Goal: Transaction & Acquisition: Purchase product/service

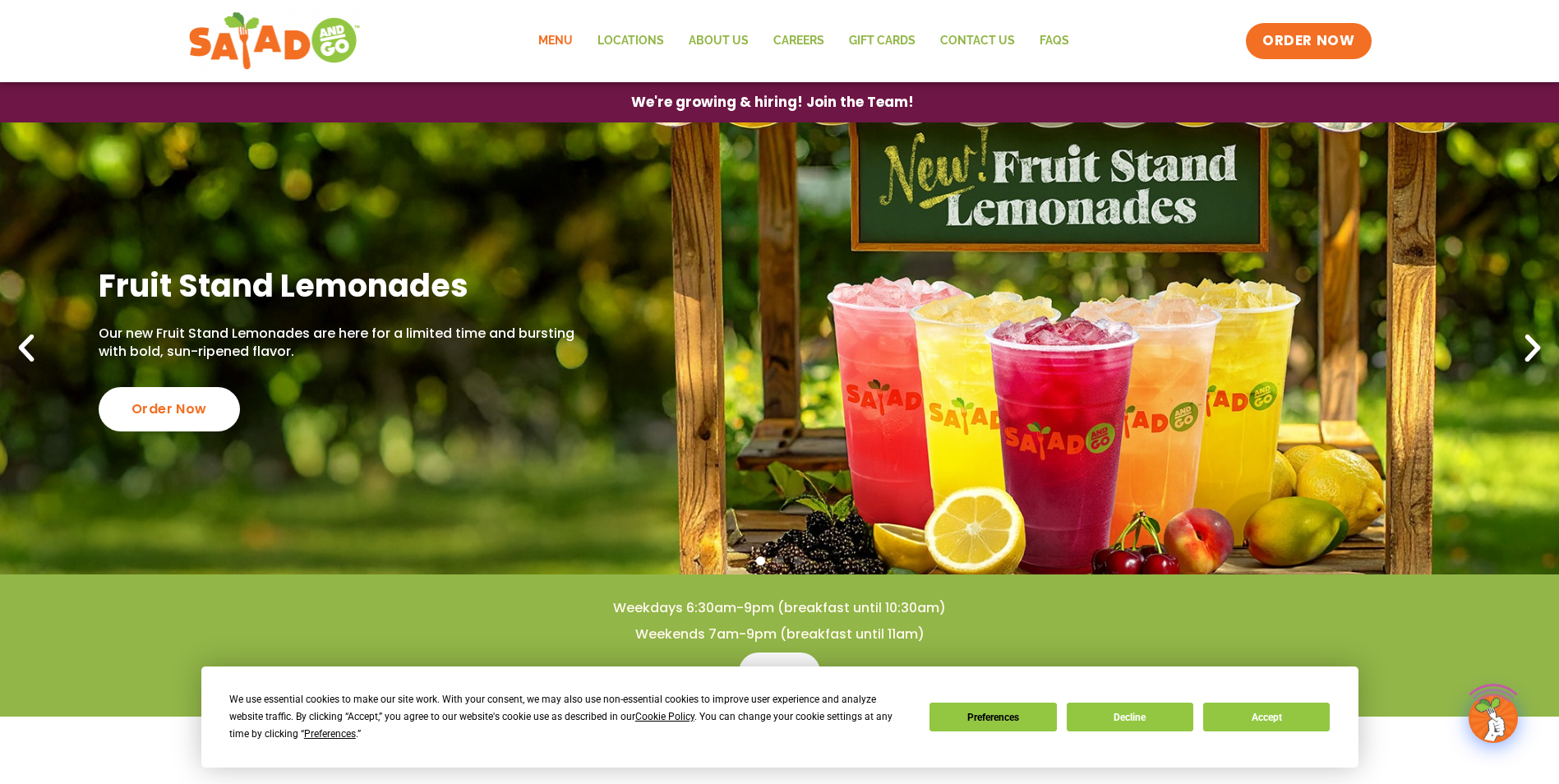
click at [576, 40] on link "Menu" at bounding box center [556, 41] width 60 height 38
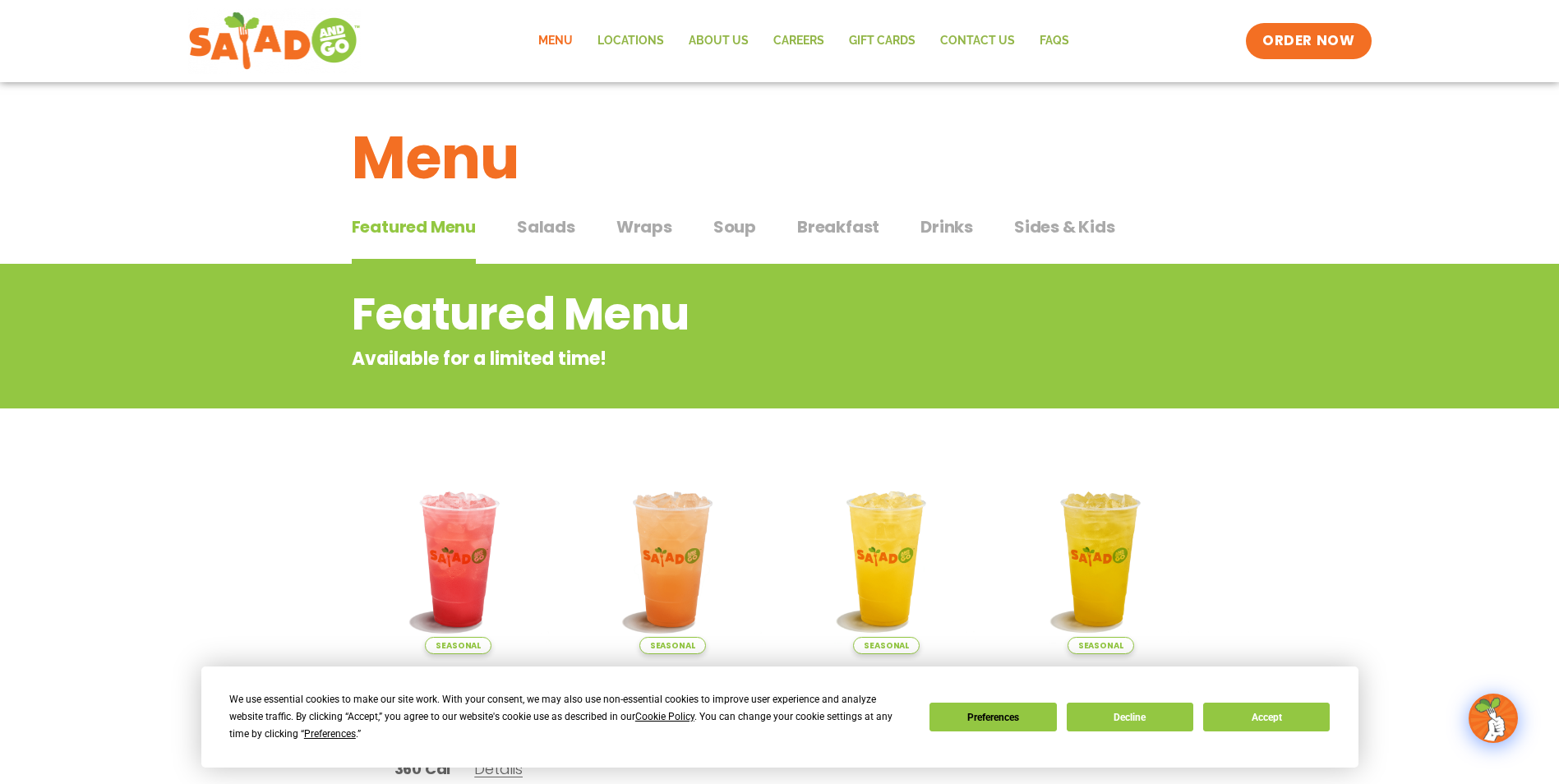
click at [858, 227] on span "Breakfast" at bounding box center [838, 226] width 82 height 25
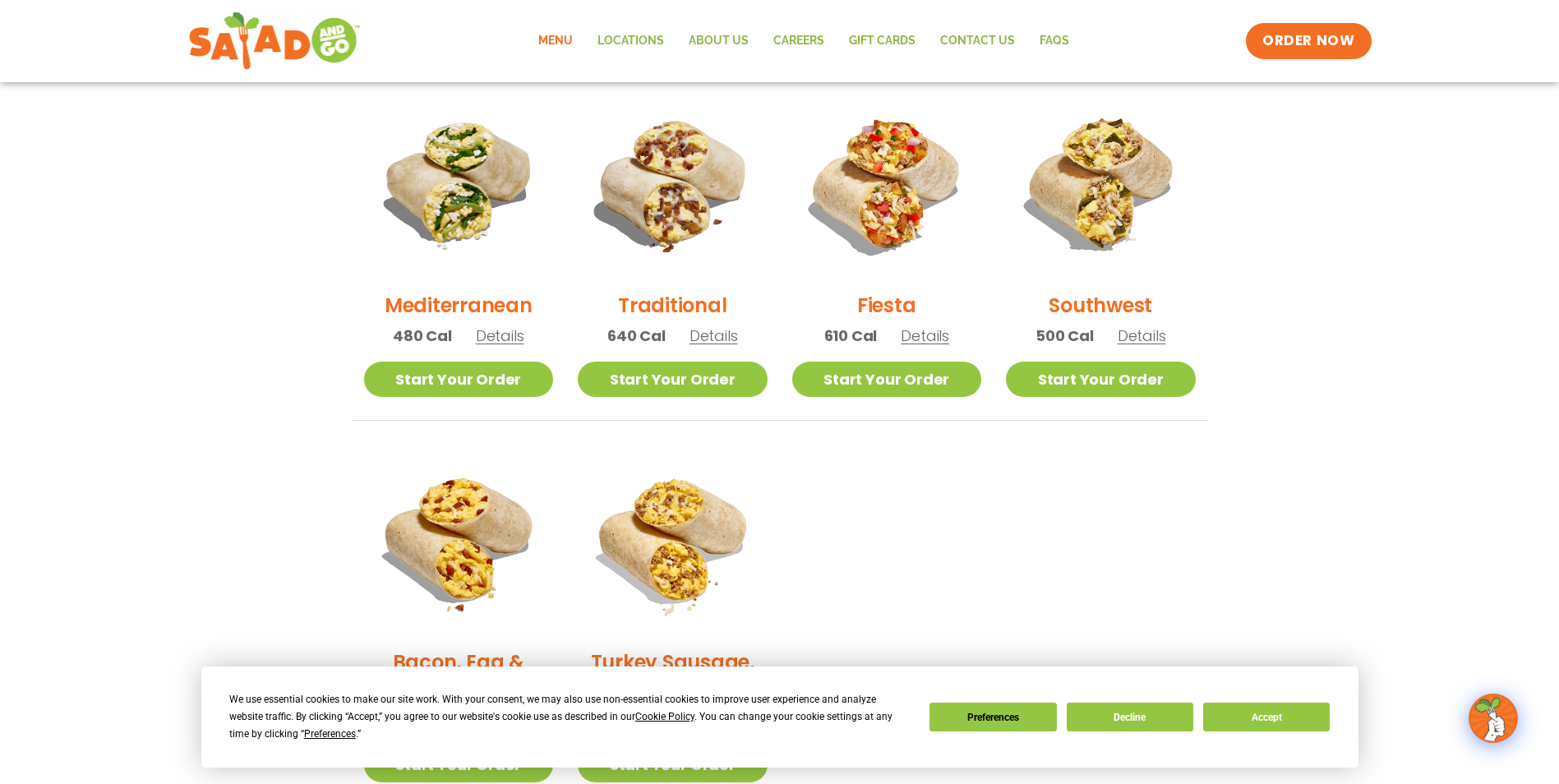
scroll to position [403, 0]
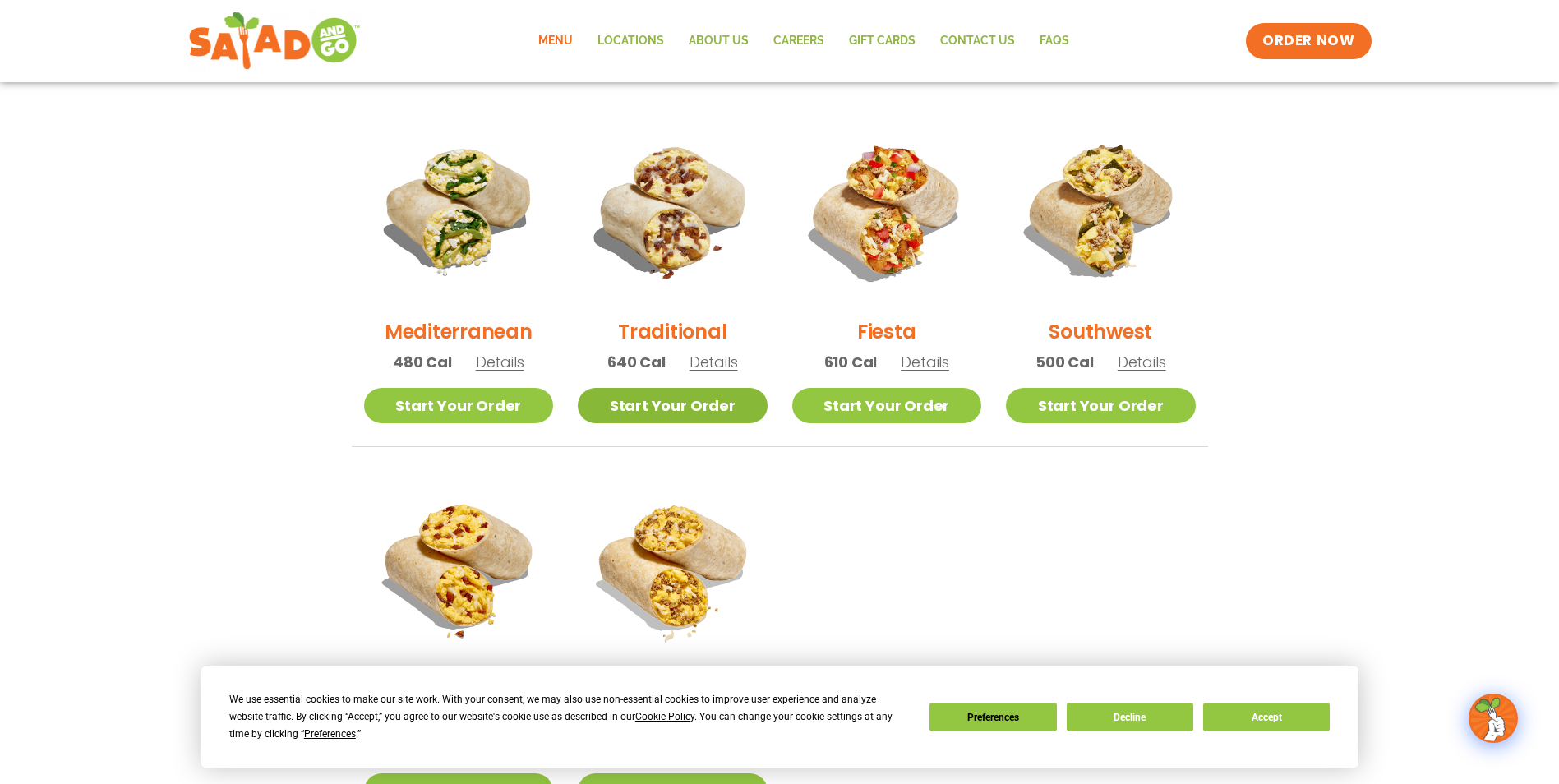
click at [700, 402] on link "Start Your Order" at bounding box center [672, 405] width 189 height 36
